Goal: Find specific page/section: Find specific page/section

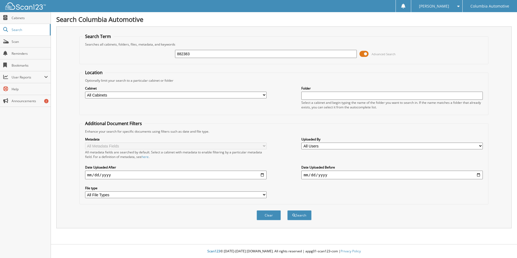
type input "882383"
click at [287, 210] on button "Search" at bounding box center [299, 215] width 24 height 10
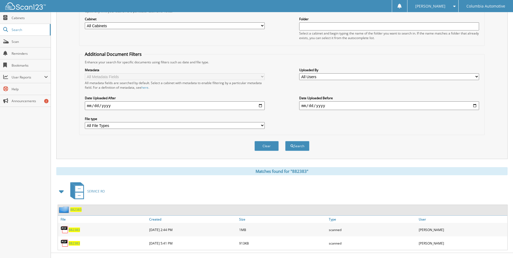
scroll to position [78, 0]
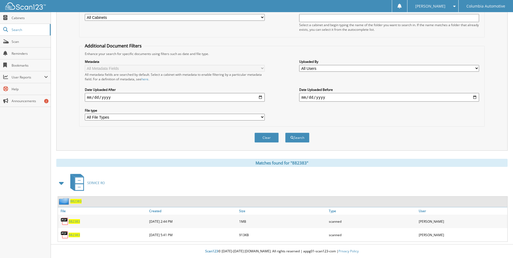
click at [73, 235] on span "882383" at bounding box center [74, 235] width 11 height 5
click at [80, 222] on link "882383" at bounding box center [74, 221] width 11 height 5
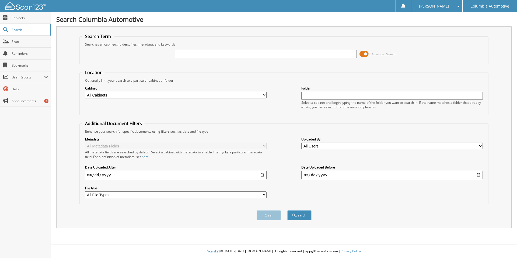
click at [219, 56] on input "text" at bounding box center [266, 54] width 182 height 8
type input "892606"
click at [287, 210] on button "Search" at bounding box center [299, 215] width 24 height 10
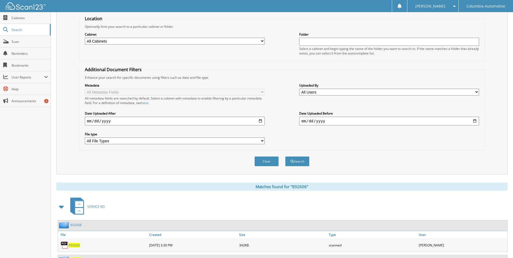
scroll to position [78, 0]
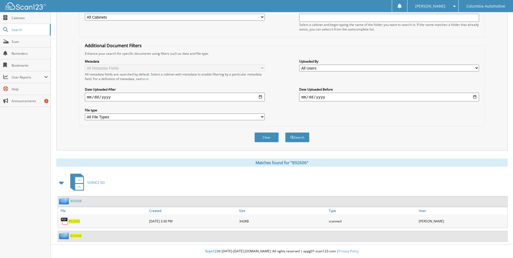
click at [74, 220] on span "892606" at bounding box center [74, 221] width 11 height 5
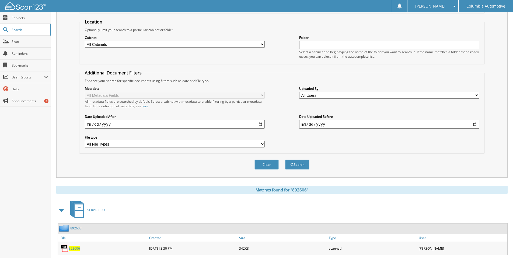
scroll to position [0, 0]
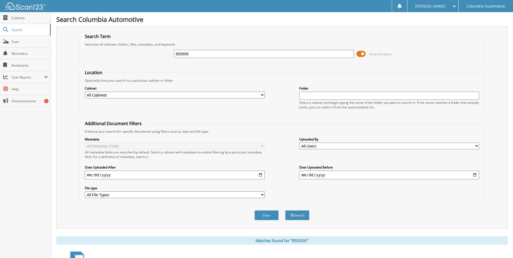
click at [201, 52] on input "892606" at bounding box center [264, 54] width 180 height 8
type input "892608"
click at [285, 210] on button "Search" at bounding box center [297, 215] width 24 height 10
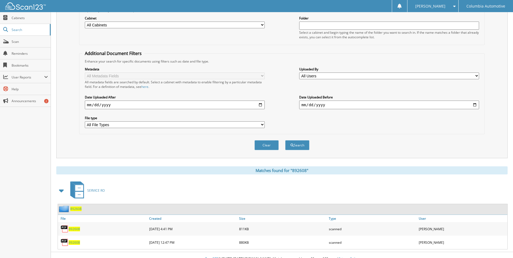
scroll to position [78, 0]
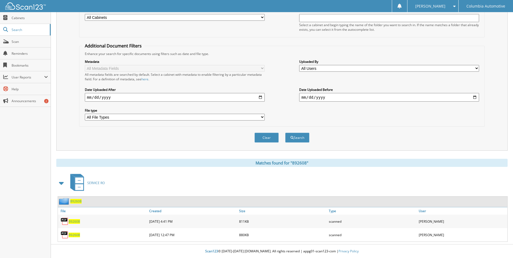
click at [70, 221] on span "892608" at bounding box center [74, 221] width 11 height 5
click at [74, 235] on span "892608" at bounding box center [74, 235] width 11 height 5
click at [19, 18] on span "Cabinets" at bounding box center [30, 18] width 36 height 5
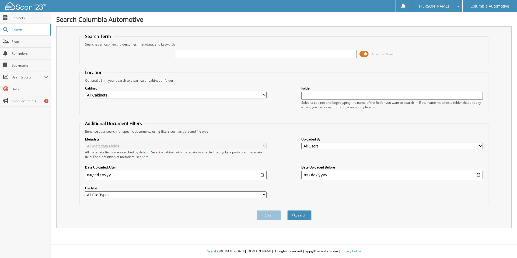
click at [18, 18] on span "Cabinets" at bounding box center [30, 18] width 36 height 5
click at [208, 53] on input "text" at bounding box center [266, 54] width 182 height 8
type input "895482"
click at [287, 210] on button "Search" at bounding box center [299, 215] width 24 height 10
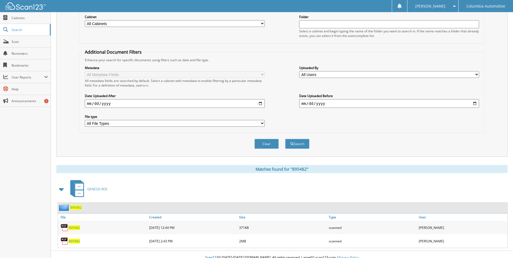
scroll to position [78, 0]
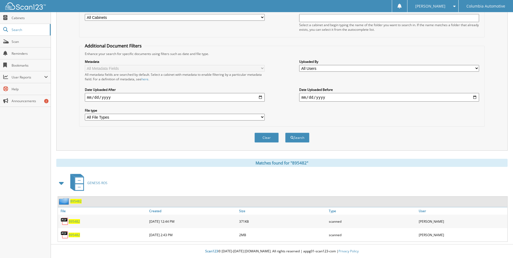
click at [76, 221] on span "895482" at bounding box center [74, 221] width 11 height 5
click at [73, 238] on div "895482" at bounding box center [103, 234] width 90 height 11
click at [73, 236] on span "895482" at bounding box center [74, 235] width 11 height 5
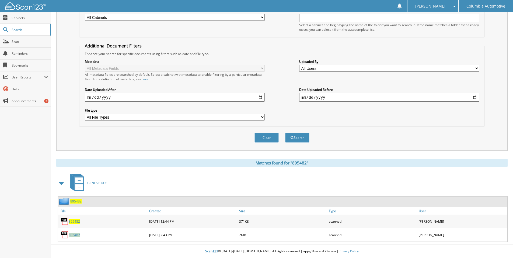
click at [73, 235] on span "895482" at bounding box center [74, 235] width 11 height 5
